Goal: Go to known website: Access a specific website the user already knows

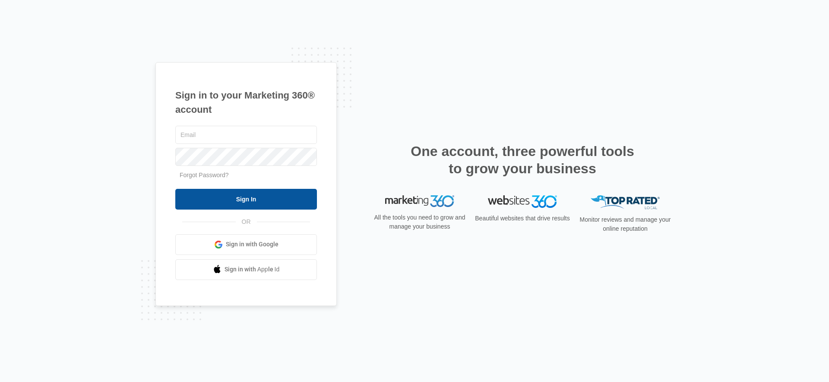
type input "[PERSON_NAME][EMAIL_ADDRESS][DOMAIN_NAME]"
click at [266, 193] on input "Sign In" at bounding box center [246, 199] width 142 height 21
